Goal: Task Accomplishment & Management: Use online tool/utility

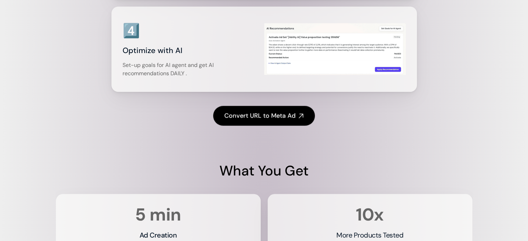
scroll to position [1196, 0]
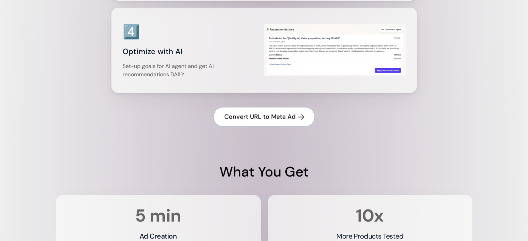
click at [264, 127] on link "Convert URL to Meta Ad" at bounding box center [264, 117] width 102 height 20
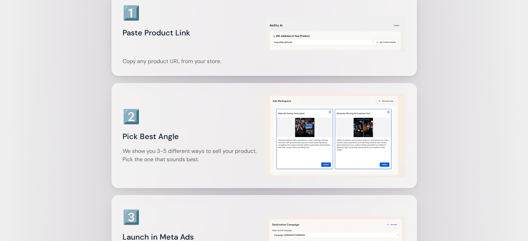
scroll to position [913, 0]
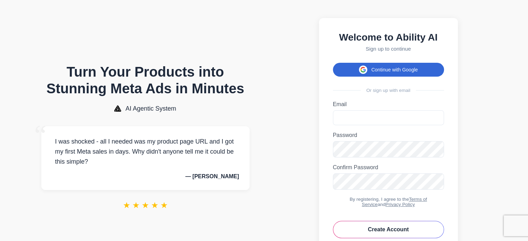
click at [393, 73] on button "Continue with Google" at bounding box center [388, 70] width 111 height 14
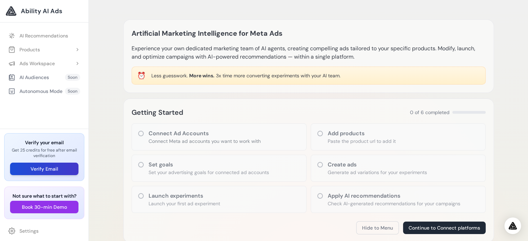
click at [65, 168] on button "Verify Email" at bounding box center [44, 169] width 68 height 12
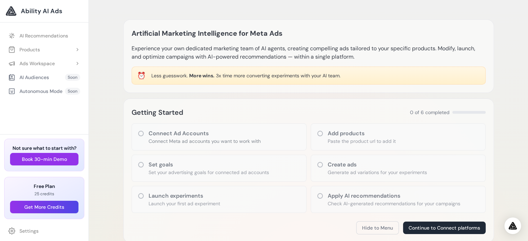
click at [199, 140] on p "Connect Meta ad accounts you want to work with" at bounding box center [204, 141] width 112 height 7
click at [49, 37] on link "AI Recommendations" at bounding box center [44, 35] width 80 height 12
click at [50, 50] on button "Products" at bounding box center [44, 49] width 80 height 12
click at [51, 62] on link "Add Product" at bounding box center [47, 63] width 73 height 12
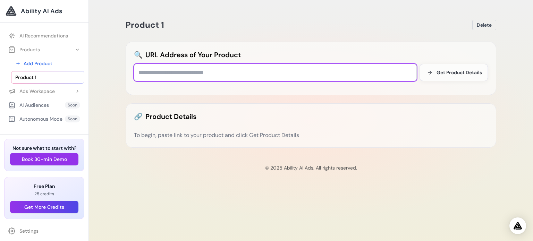
click at [197, 71] on input "text" at bounding box center [275, 72] width 283 height 17
type input "**********"
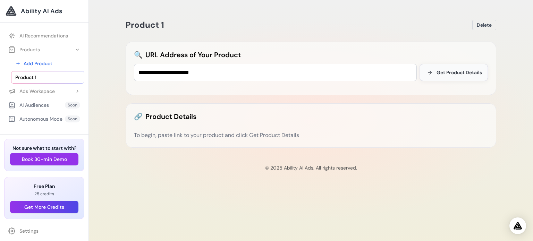
click at [447, 77] on button "Get Product Details" at bounding box center [453, 72] width 68 height 17
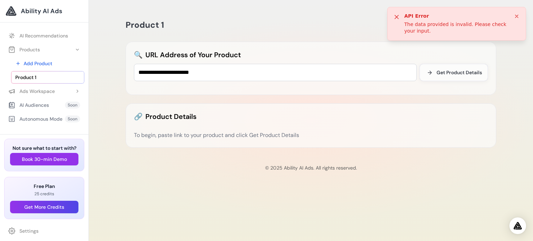
click at [516, 16] on icon at bounding box center [516, 16] width 3 height 3
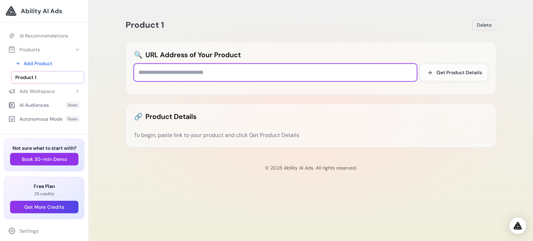
click at [160, 72] on input "text" at bounding box center [275, 72] width 283 height 17
type input "**********"
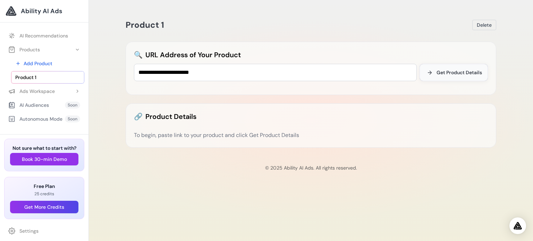
click at [436, 72] on span "Get Product Details" at bounding box center [458, 72] width 45 height 7
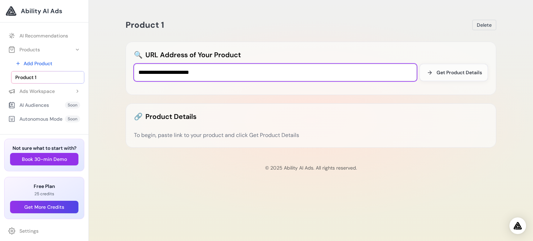
click at [228, 73] on input "**********" at bounding box center [275, 72] width 283 height 17
paste input "**********"
type input "**********"
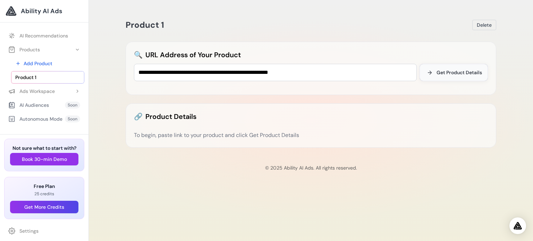
click at [446, 78] on button "Get Product Details" at bounding box center [453, 72] width 68 height 17
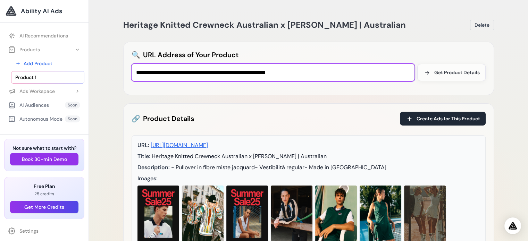
click at [275, 71] on input "**********" at bounding box center [272, 72] width 283 height 17
paste input "**********"
type input "**********"
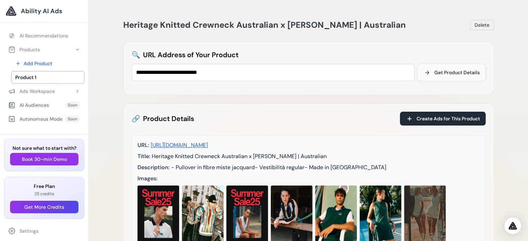
click at [442, 82] on div "**********" at bounding box center [308, 68] width 370 height 53
click at [448, 72] on span "Get Product Details" at bounding box center [456, 72] width 45 height 7
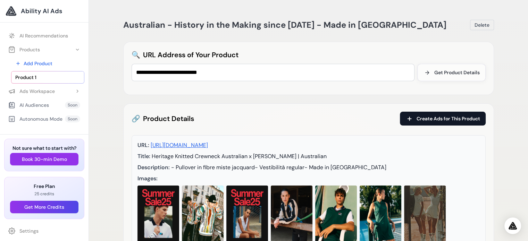
click at [428, 116] on span "Create Ads for This Product" at bounding box center [447, 118] width 63 height 7
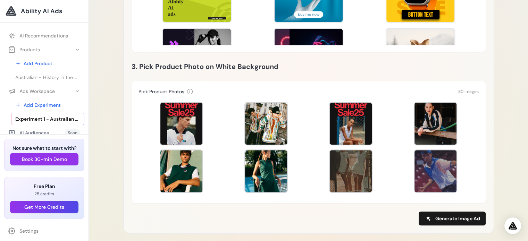
scroll to position [295, 0]
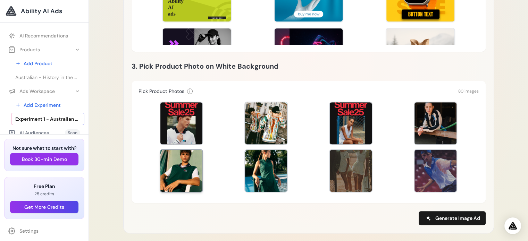
click at [185, 161] on div at bounding box center [181, 171] width 42 height 42
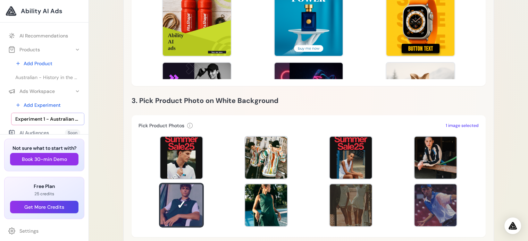
scroll to position [250, 0]
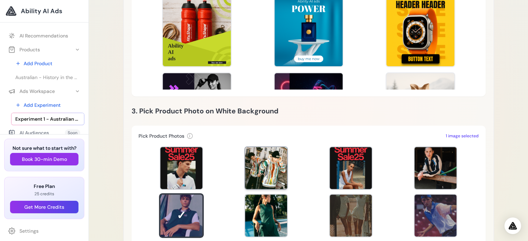
click at [256, 155] on div at bounding box center [266, 168] width 42 height 42
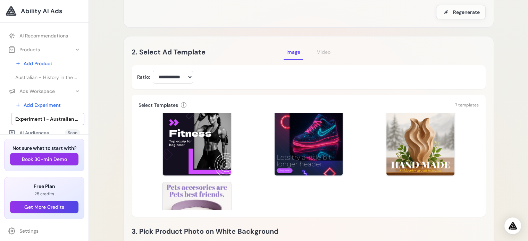
scroll to position [132, 0]
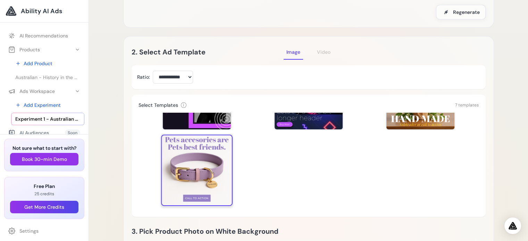
click at [186, 149] on div at bounding box center [196, 170] width 71 height 71
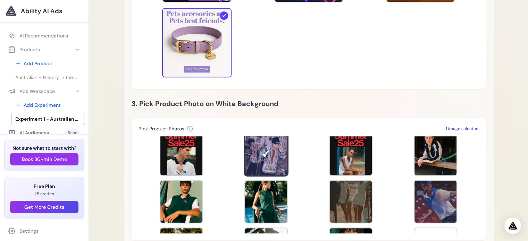
scroll to position [0, 0]
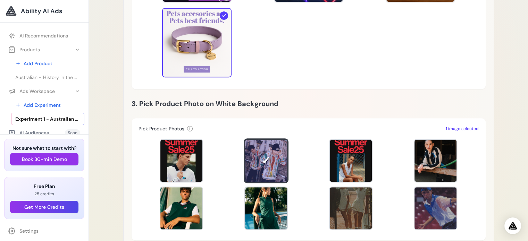
click at [377, 164] on div at bounding box center [308, 184] width 340 height 97
click at [332, 154] on div at bounding box center [351, 161] width 42 height 42
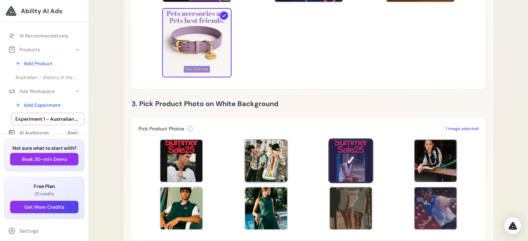
click at [267, 146] on div at bounding box center [266, 161] width 42 height 42
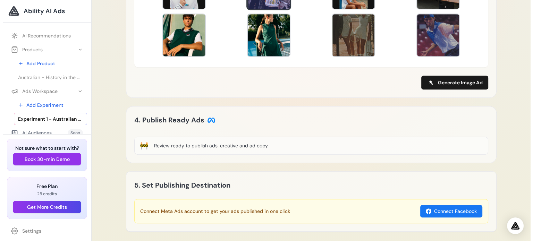
scroll to position [400, 0]
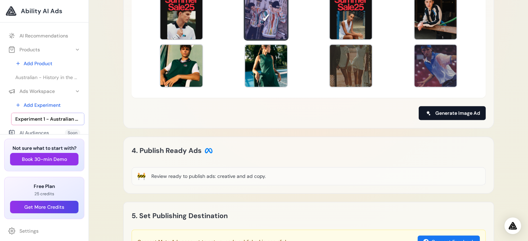
click at [440, 110] on span "Generate Image Ad" at bounding box center [457, 113] width 45 height 7
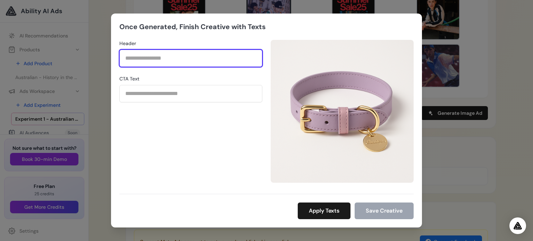
click at [214, 63] on input "Header" at bounding box center [190, 58] width 143 height 17
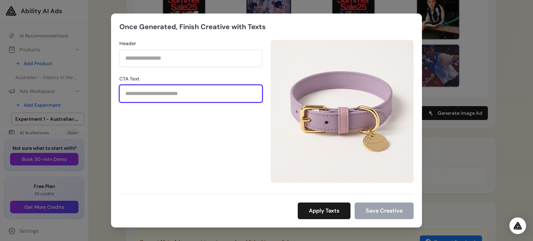
click at [218, 101] on input "CTA Text" at bounding box center [190, 93] width 143 height 17
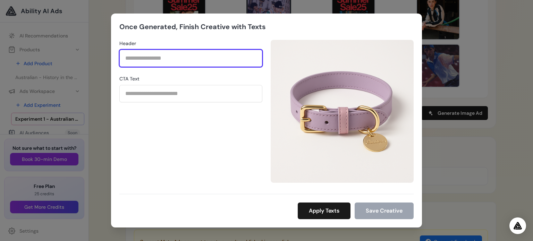
click at [197, 63] on input "Header" at bounding box center [190, 58] width 143 height 17
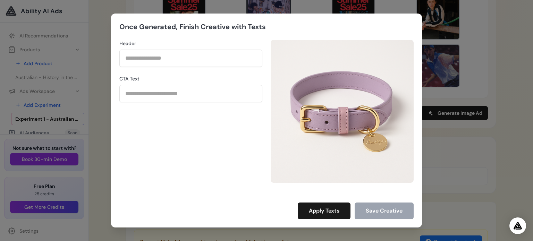
click at [324, 103] on img at bounding box center [342, 111] width 143 height 143
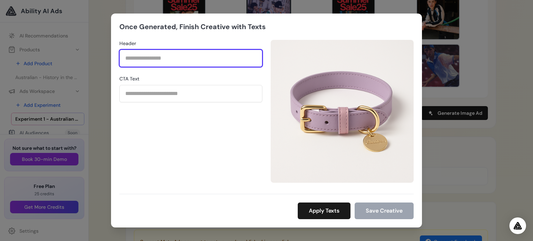
click at [171, 65] on input "Header" at bounding box center [190, 58] width 143 height 17
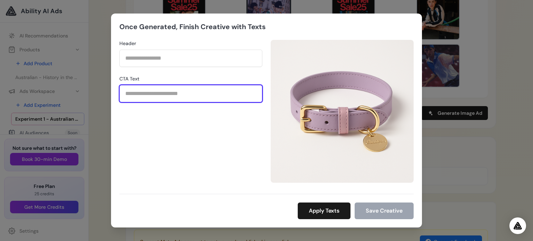
click at [192, 93] on input "CTA Text" at bounding box center [190, 93] width 143 height 17
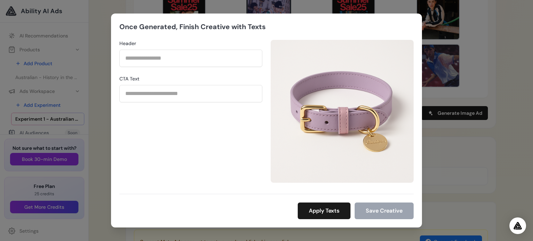
click at [469, 117] on div "Once Generated, Finish Creative with Texts Header CTA Text Apply Texts" at bounding box center [266, 120] width 533 height 241
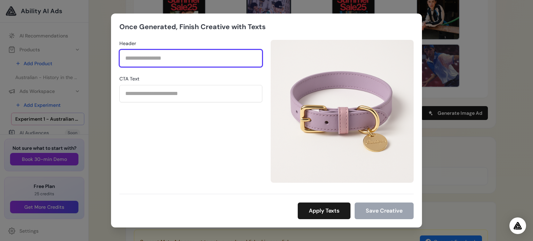
click at [196, 56] on input "Header" at bounding box center [190, 58] width 143 height 17
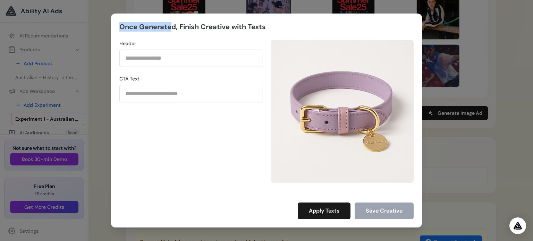
drag, startPoint x: 114, startPoint y: 28, endPoint x: 175, endPoint y: 11, distance: 63.5
click at [175, 11] on div "Once Generated, Finish Creative with Texts Header CTA Text Apply Texts" at bounding box center [266, 120] width 533 height 241
click at [198, 16] on div "Once Generated, Finish Creative with Texts Header CTA Text Apply Texts Save Cre…" at bounding box center [266, 121] width 311 height 214
click at [375, 127] on img at bounding box center [342, 111] width 143 height 143
click at [470, 173] on div "Once Generated, Finish Creative with Texts Header CTA Text Apply Texts" at bounding box center [266, 120] width 533 height 241
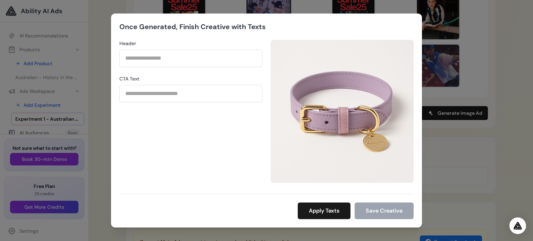
click at [459, 223] on div "Once Generated, Finish Creative with Texts Header CTA Text Apply Texts" at bounding box center [266, 120] width 533 height 241
click at [464, 159] on div "Once Generated, Finish Creative with Texts Header CTA Text Apply Texts" at bounding box center [266, 120] width 533 height 241
click at [79, 64] on div "Once Generated, Finish Creative with Texts Header CTA Text Apply Texts" at bounding box center [266, 120] width 533 height 241
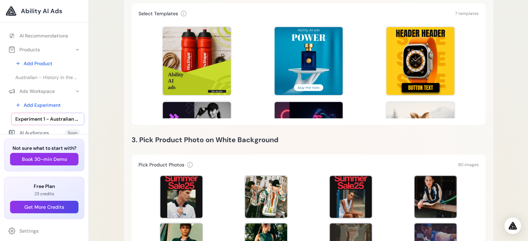
scroll to position [221, 0]
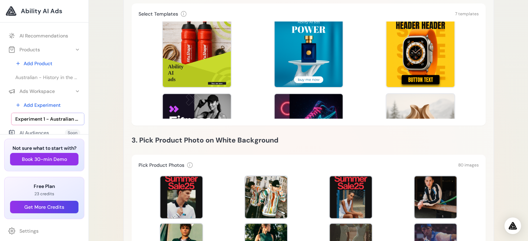
click at [266, 93] on div "Template Preview Template Preview Template Preview Template Preview Template Pr…" at bounding box center [308, 70] width 340 height 97
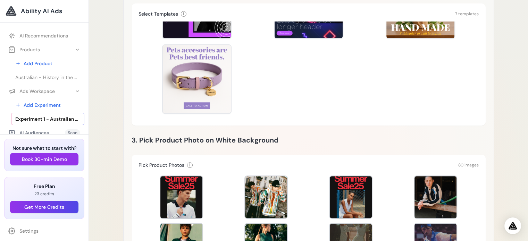
scroll to position [121, 0]
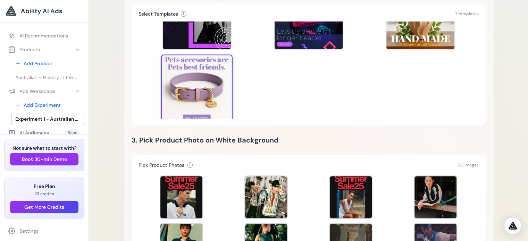
click at [183, 70] on div at bounding box center [196, 89] width 71 height 71
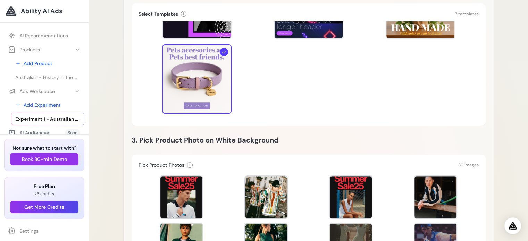
scroll to position [132, 0]
click at [267, 176] on div at bounding box center [266, 197] width 42 height 42
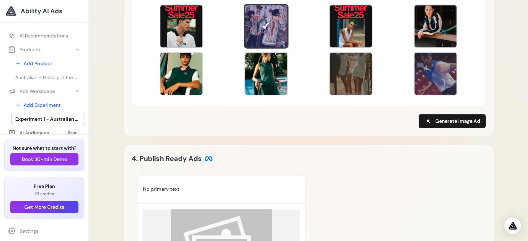
scroll to position [501, 0]
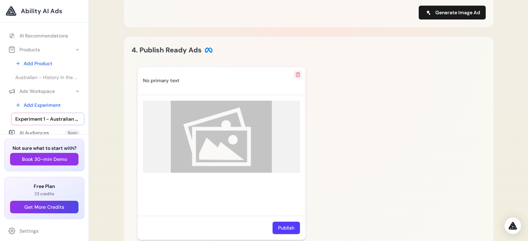
click at [296, 73] on icon at bounding box center [298, 75] width 4 height 4
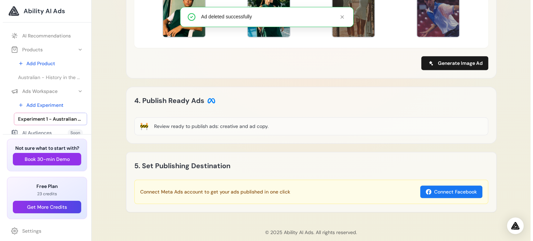
scroll to position [417, 0]
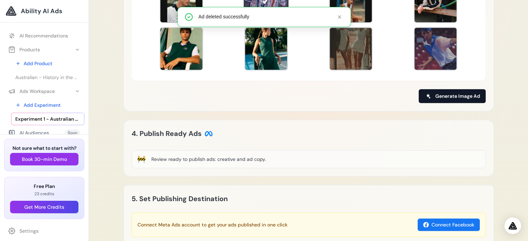
click at [452, 89] on button "Generate Image Ad" at bounding box center [451, 96] width 67 height 14
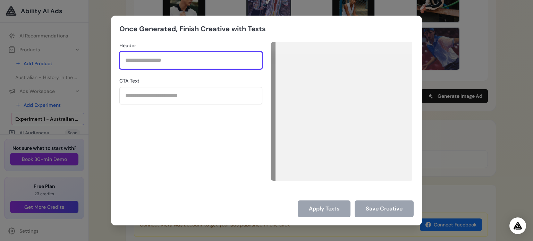
click at [170, 58] on input "Header" at bounding box center [190, 60] width 143 height 17
